Goal: Information Seeking & Learning: Check status

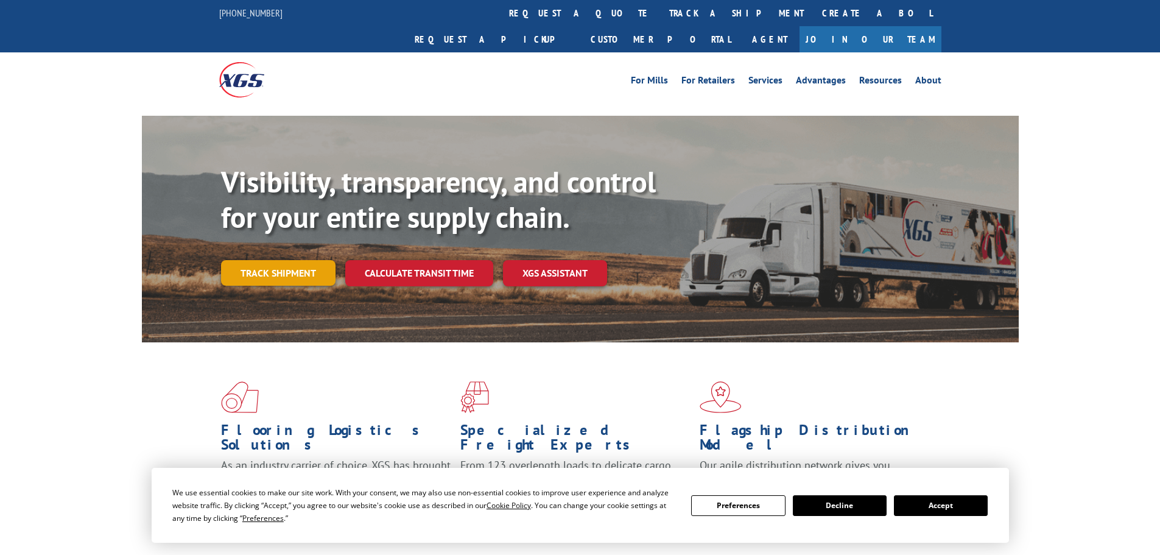
click at [280, 260] on link "Track shipment" at bounding box center [278, 273] width 115 height 26
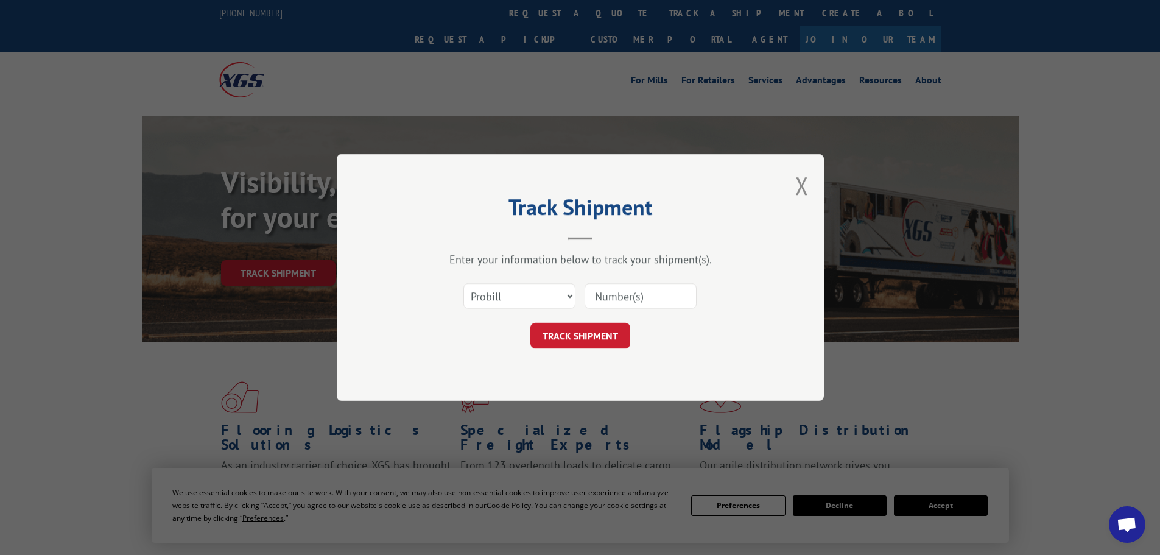
click at [635, 299] on input at bounding box center [641, 296] width 112 height 26
paste input "16755093"
type input "16755093"
click at [560, 347] on button "TRACK SHIPMENT" at bounding box center [581, 336] width 100 height 26
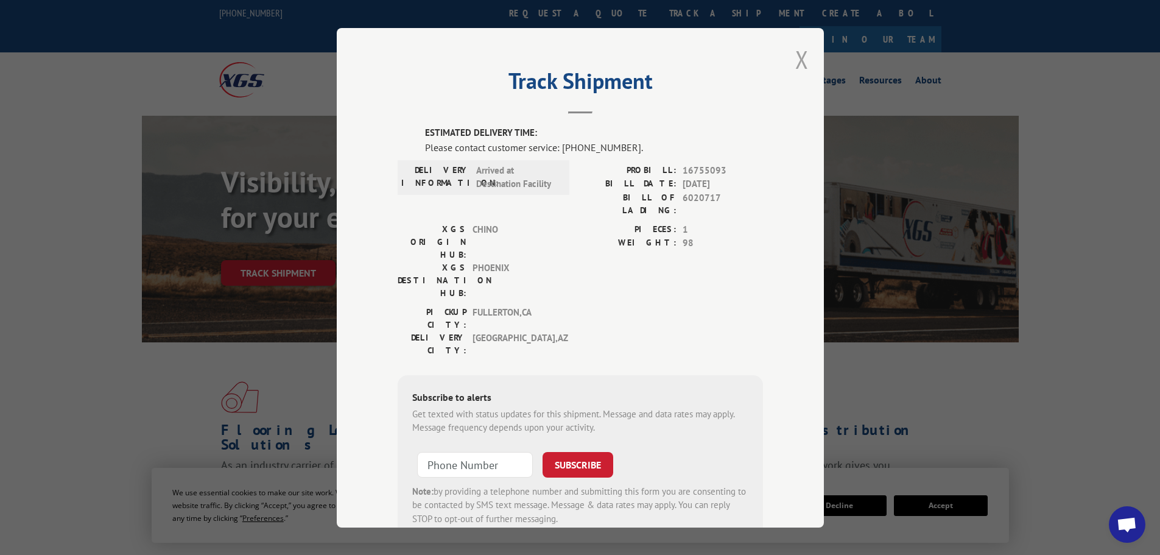
click at [796, 55] on button "Close modal" at bounding box center [802, 59] width 13 height 32
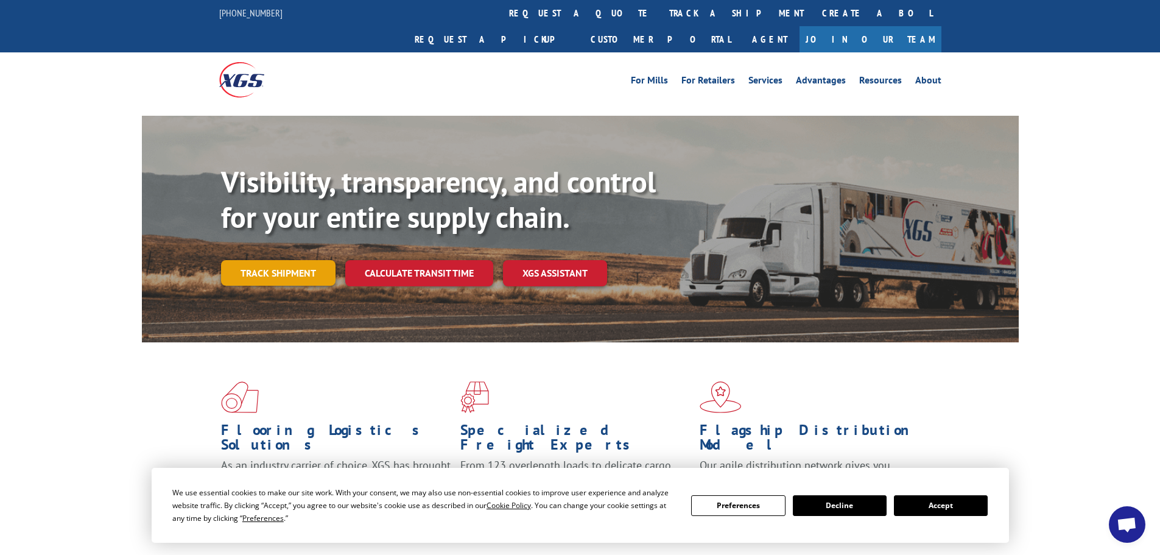
click at [261, 260] on link "Track shipment" at bounding box center [278, 273] width 115 height 26
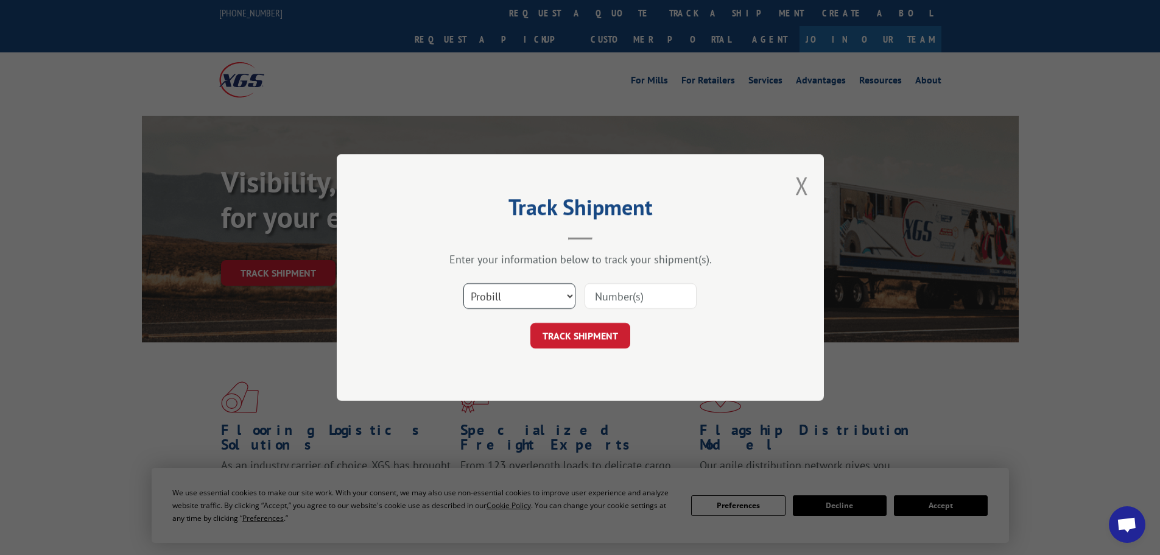
click at [496, 294] on select "Select category... Probill BOL PO" at bounding box center [520, 296] width 112 height 26
select select "bol"
click at [464, 283] on select "Select category... Probill BOL PO" at bounding box center [520, 296] width 112 height 26
click at [624, 297] on input at bounding box center [641, 296] width 112 height 26
paste input "6020717"
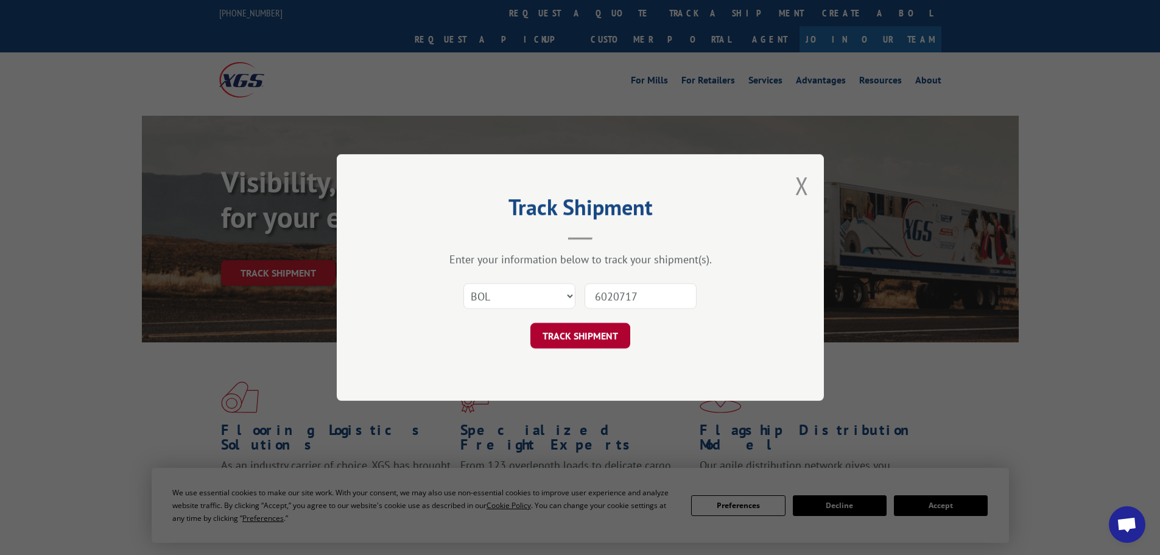
type input "6020717"
click at [584, 333] on button "TRACK SHIPMENT" at bounding box center [581, 336] width 100 height 26
